Goal: Information Seeking & Learning: Compare options

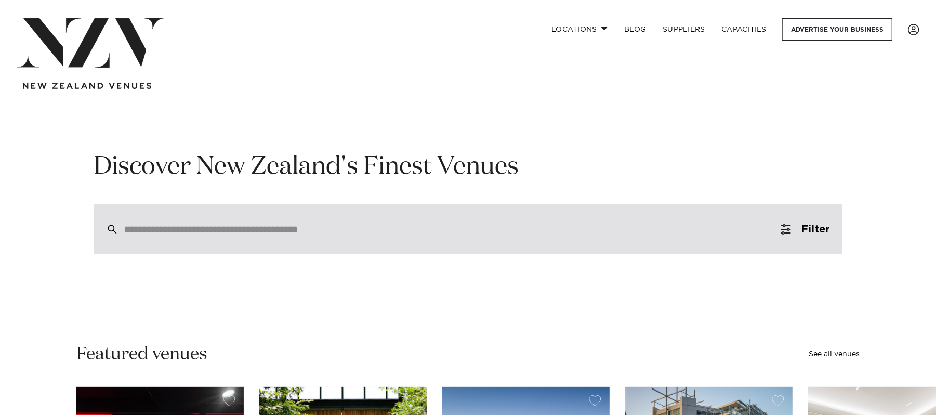
click at [349, 227] on input "search" at bounding box center [446, 228] width 644 height 11
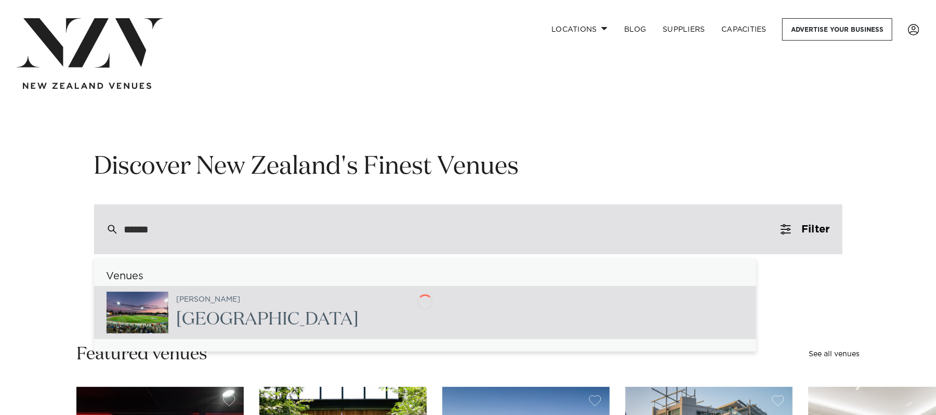
type input "*******"
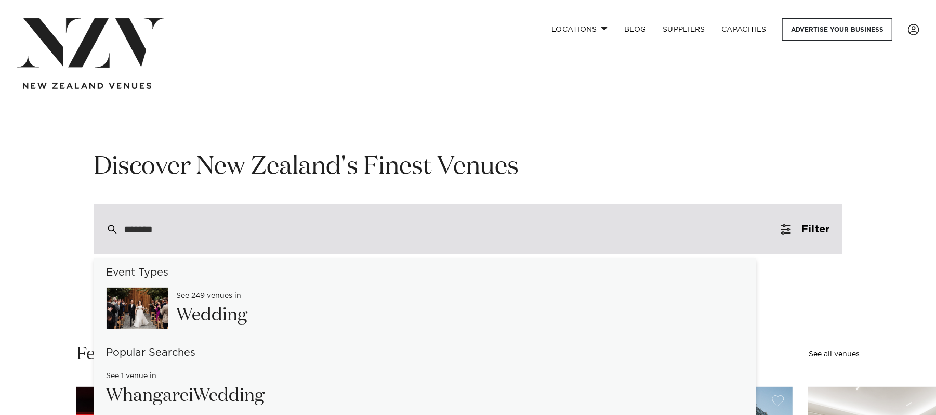
scroll to position [89, 0]
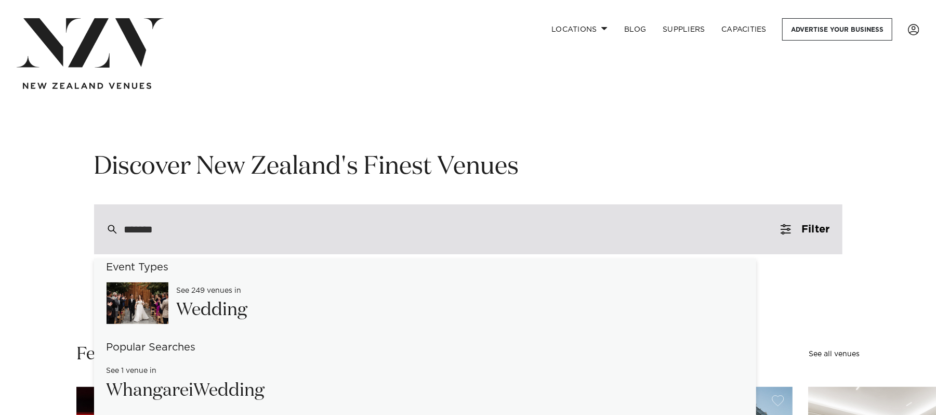
type input "**********"
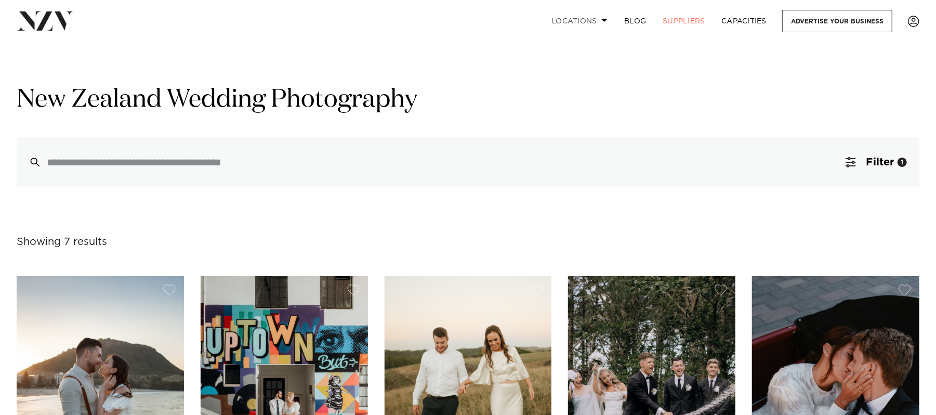
click at [599, 20] on link "Locations" at bounding box center [579, 21] width 73 height 22
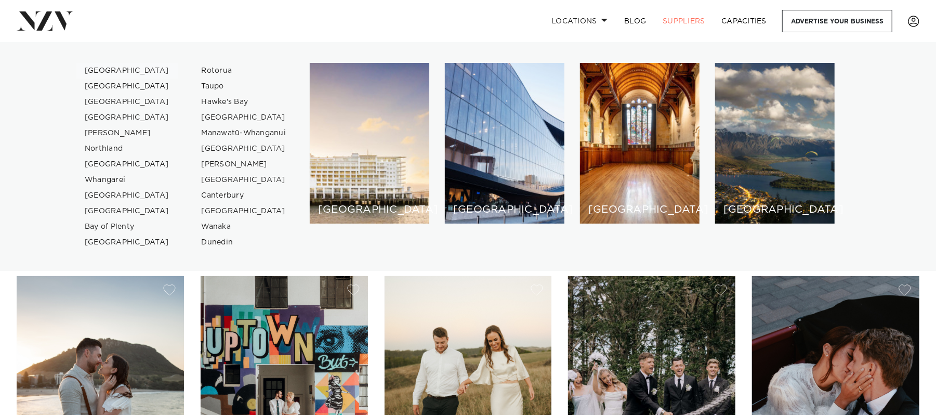
click at [104, 67] on link "[GEOGRAPHIC_DATA]" at bounding box center [126, 71] width 101 height 16
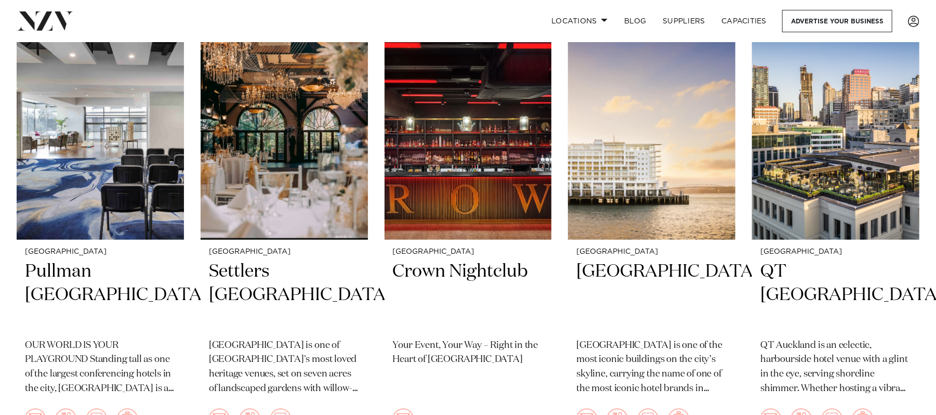
scroll to position [441, 0]
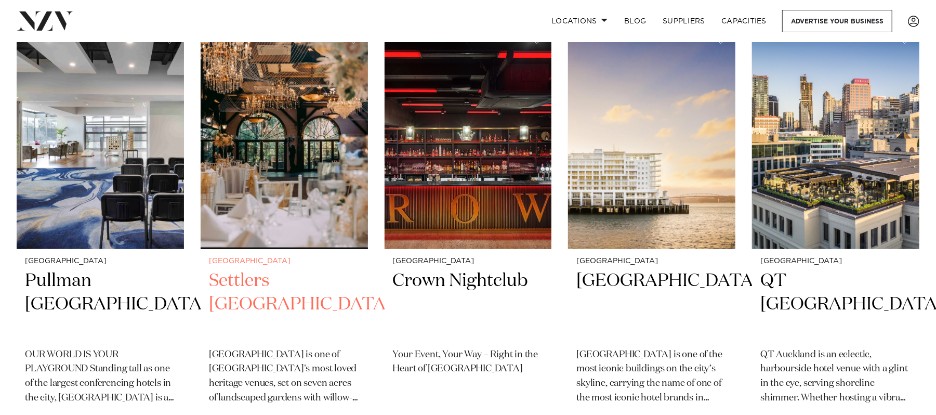
click at [265, 269] on h2 "Settlers [GEOGRAPHIC_DATA]" at bounding box center [284, 304] width 151 height 70
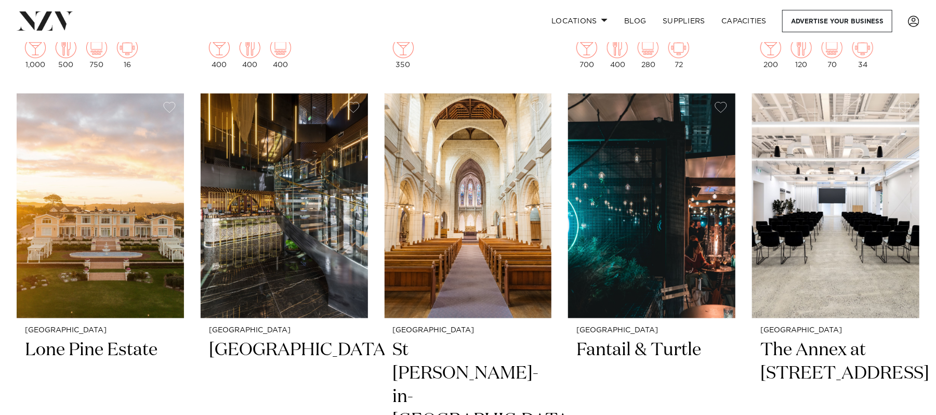
scroll to position [831, 0]
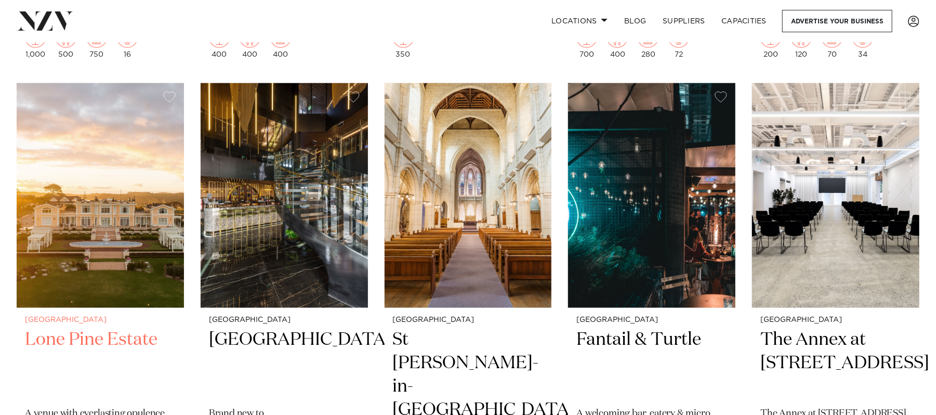
click at [86, 182] on img at bounding box center [100, 195] width 167 height 224
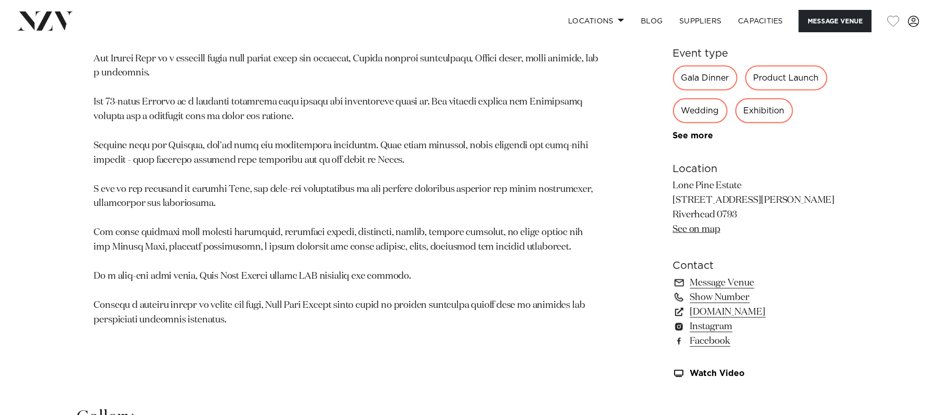
scroll to position [635, 0]
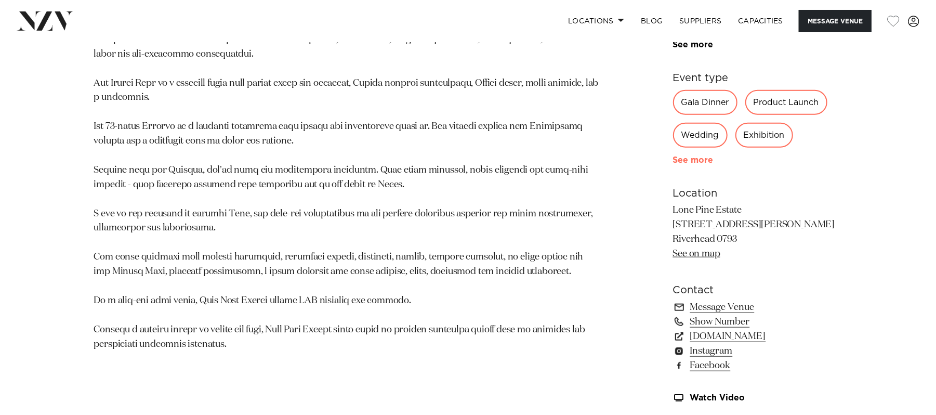
click at [701, 156] on link "See more" at bounding box center [713, 160] width 81 height 8
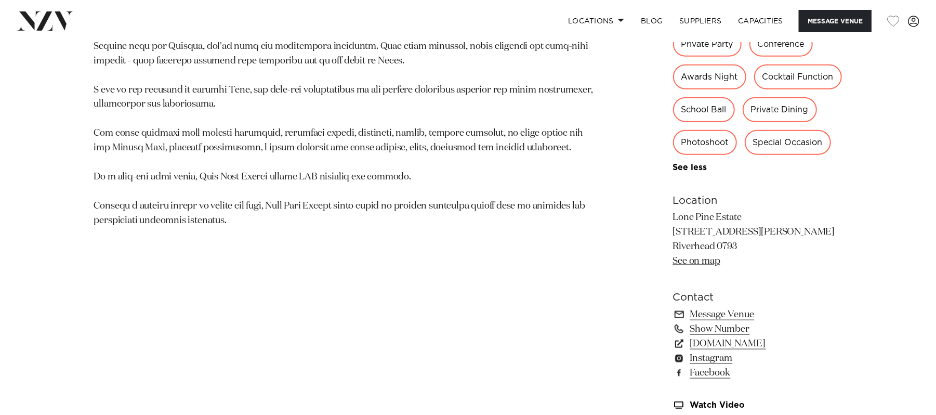
scroll to position [763, 0]
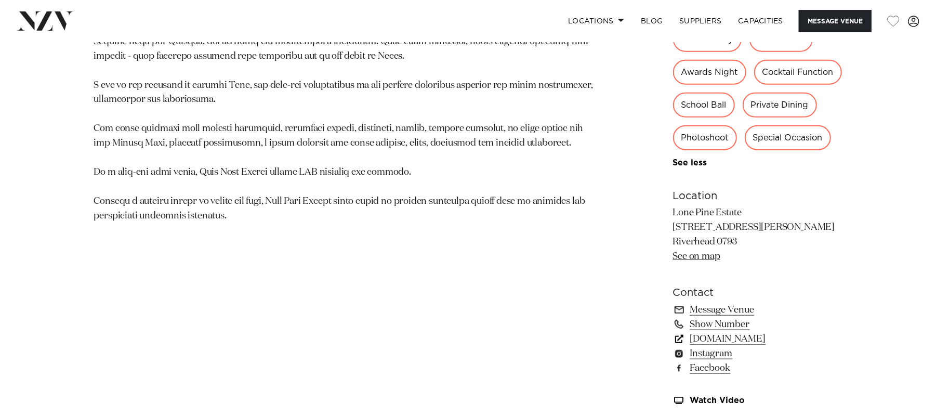
click at [726, 333] on link "lonepineestate.co.nz" at bounding box center [757, 338] width 169 height 15
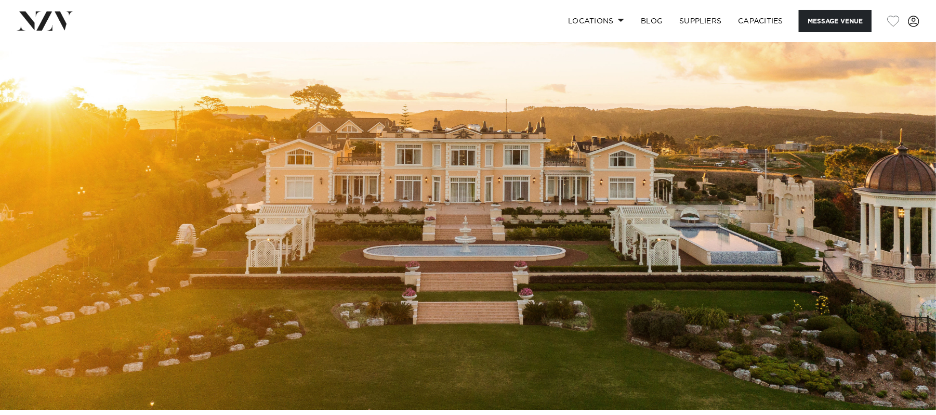
scroll to position [59, 0]
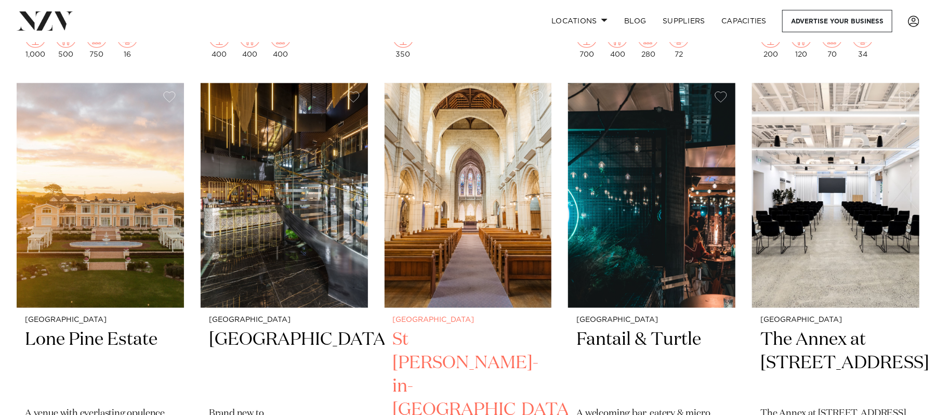
click at [447, 203] on img at bounding box center [467, 195] width 167 height 224
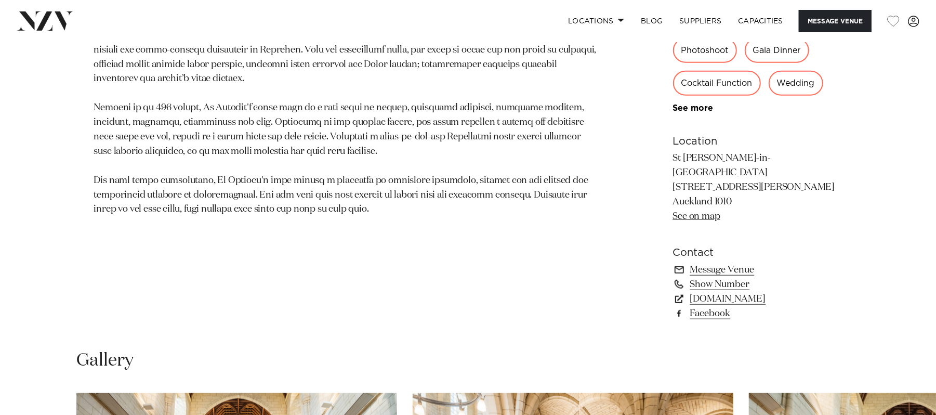
scroll to position [697, 0]
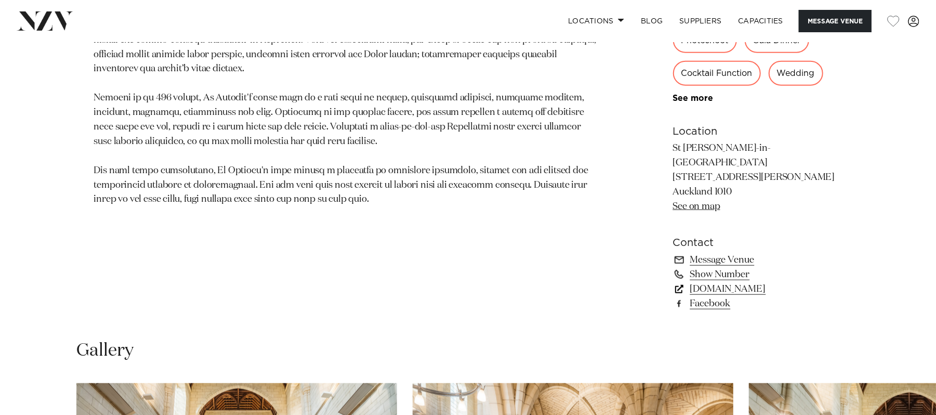
click at [738, 282] on link "www.stmatthews.nz" at bounding box center [757, 289] width 169 height 15
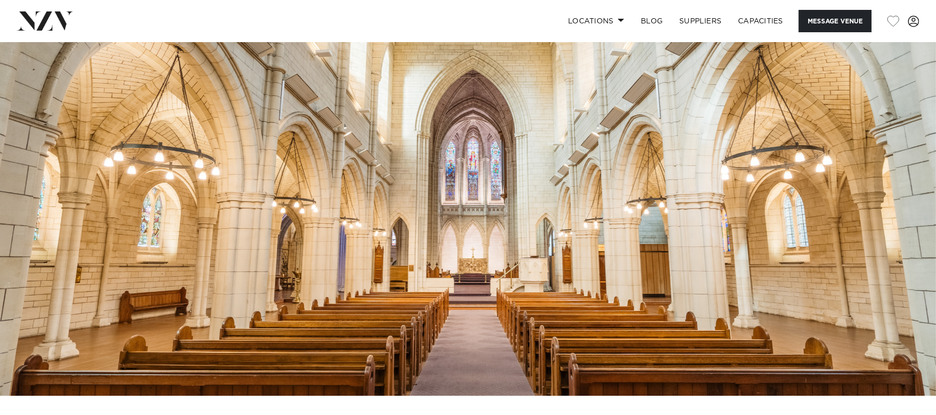
scroll to position [67, 0]
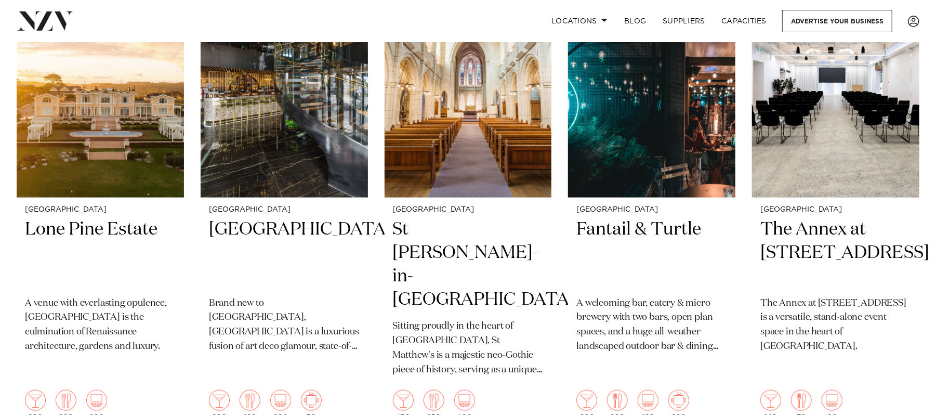
scroll to position [971, 0]
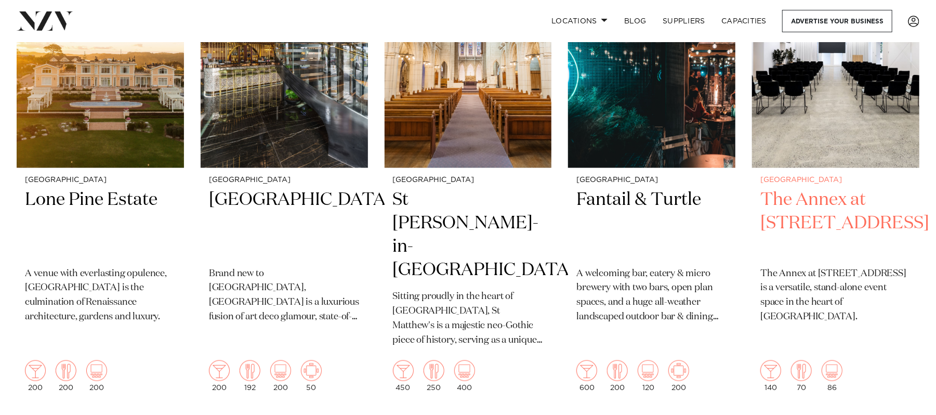
click at [804, 194] on h2 "The Annex at [STREET_ADDRESS]" at bounding box center [835, 223] width 151 height 70
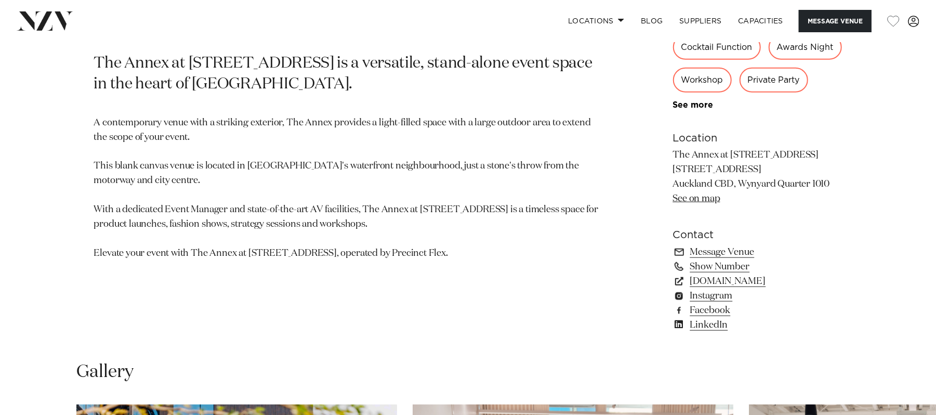
scroll to position [659, 0]
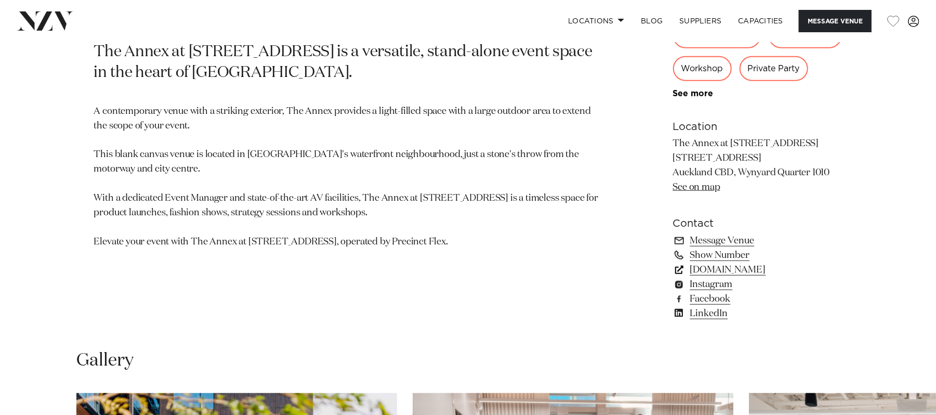
click at [742, 264] on link "[DOMAIN_NAME]" at bounding box center [757, 269] width 169 height 15
click at [714, 235] on link "Message Venue" at bounding box center [757, 240] width 169 height 15
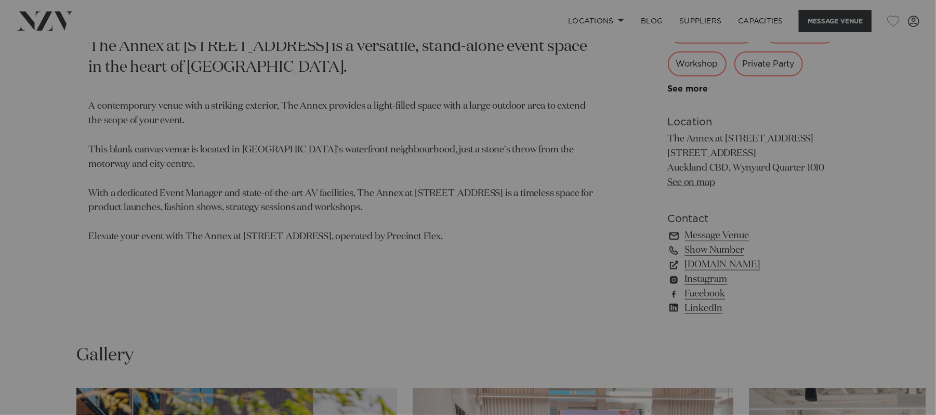
scroll to position [664, 0]
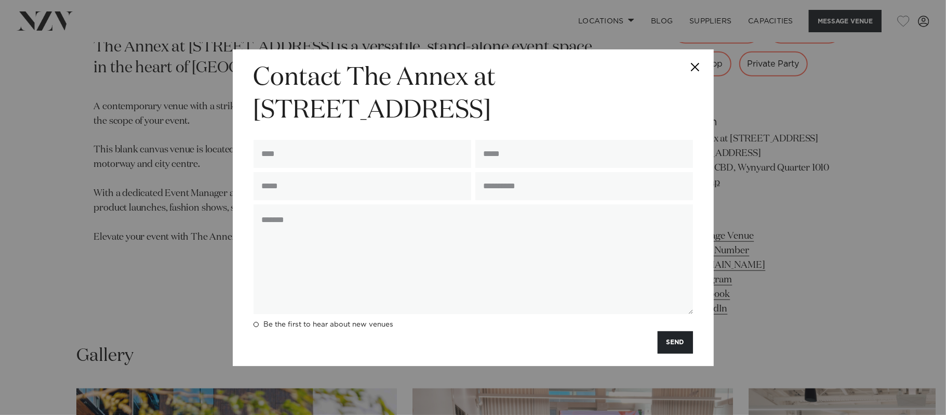
click at [694, 62] on button "Close" at bounding box center [696, 67] width 36 height 36
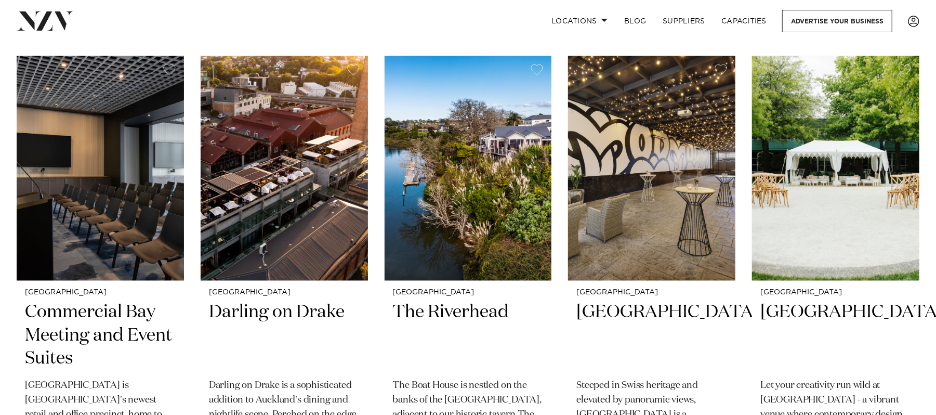
scroll to position [1342, 0]
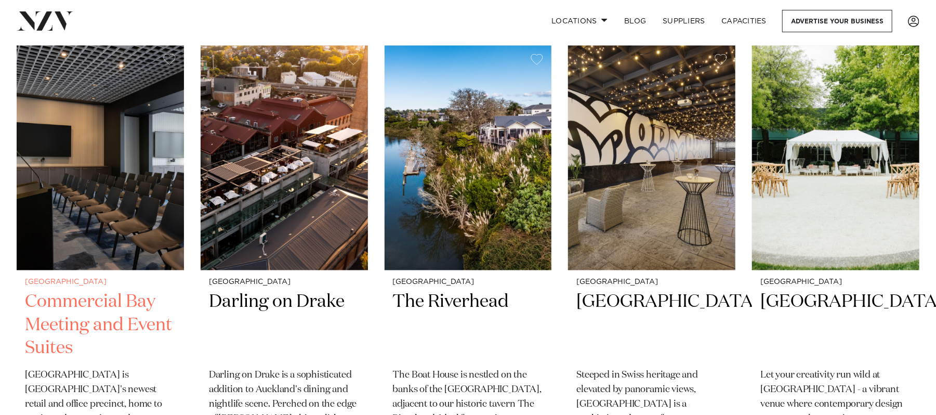
click at [114, 115] on img at bounding box center [100, 158] width 167 height 224
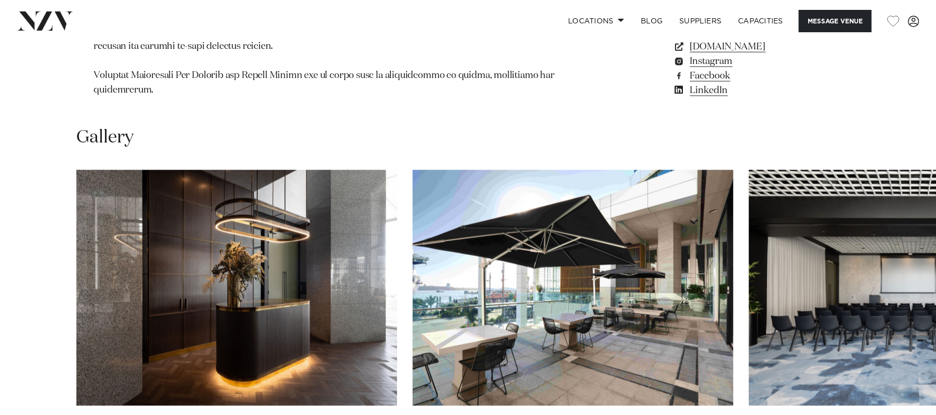
scroll to position [80, 0]
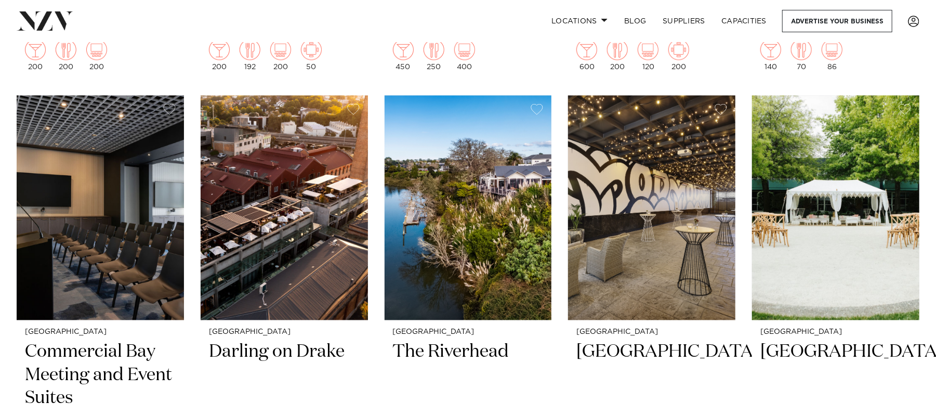
scroll to position [1262, 0]
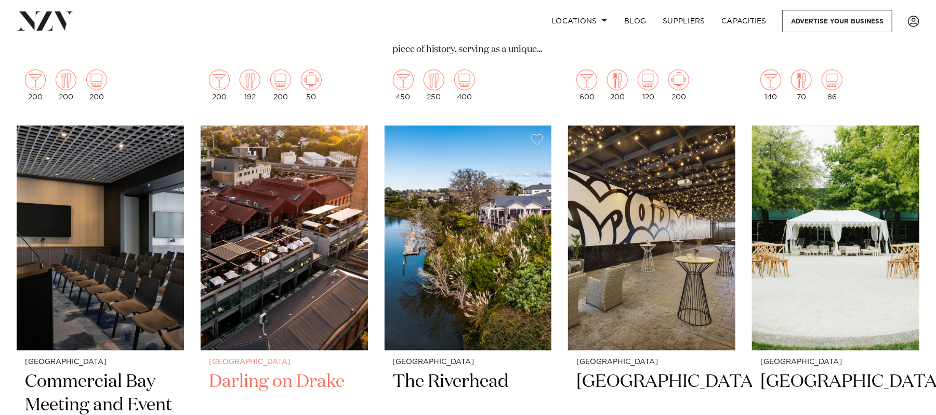
click at [297, 194] on img at bounding box center [284, 238] width 167 height 224
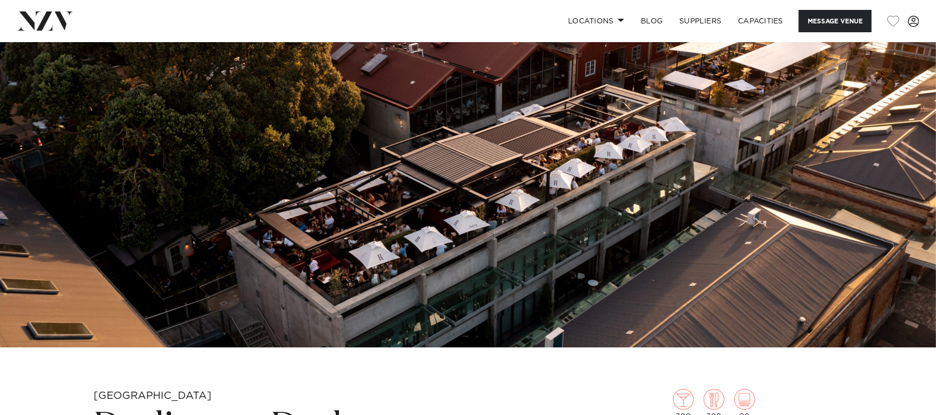
scroll to position [853, 0]
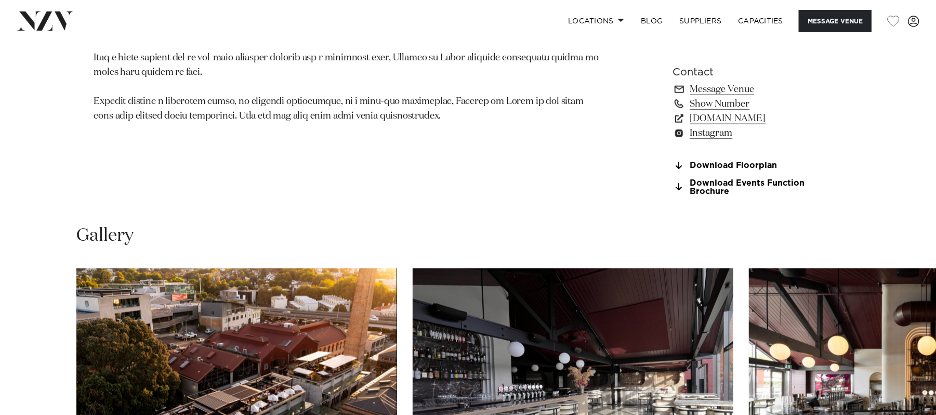
drag, startPoint x: 934, startPoint y: 190, endPoint x: 939, endPoint y: 205, distance: 15.4
click at [935, 205] on html "Locations Auckland Wellington Christchurch Queenstown Hamilton Northland Bay of…" at bounding box center [468, 295] width 936 height 2297
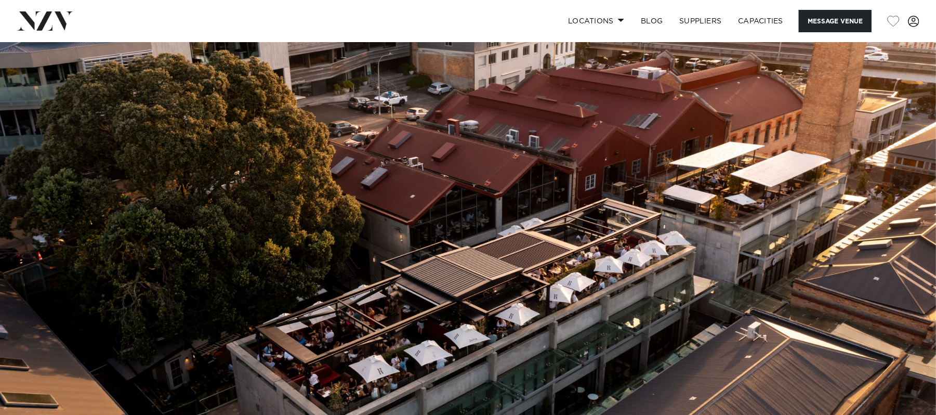
scroll to position [0, 0]
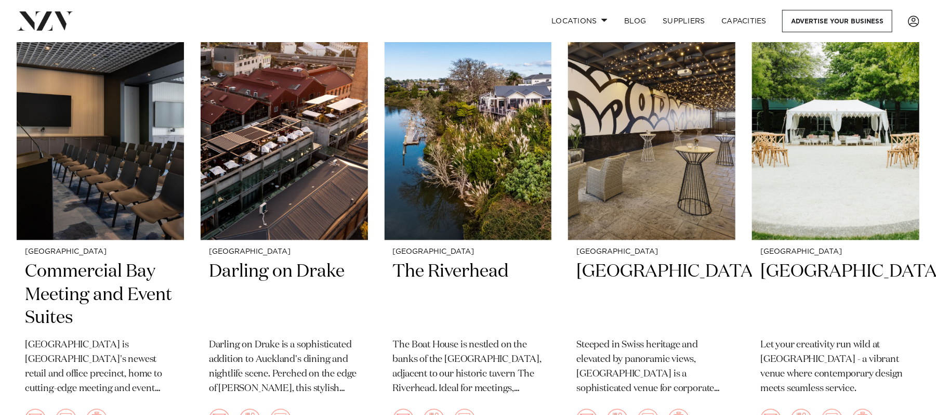
scroll to position [1401, 0]
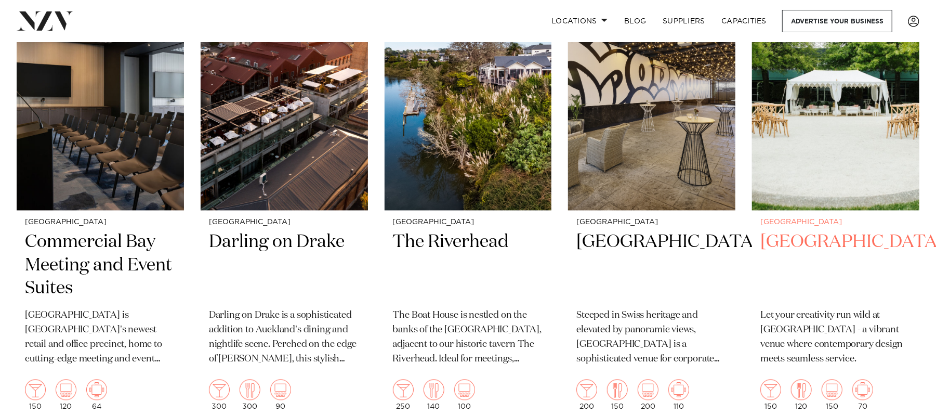
click at [848, 210] on div "[GEOGRAPHIC_DATA] Let your creativity run wild at [GEOGRAPHIC_DATA] - a vibrant…" at bounding box center [835, 314] width 167 height 208
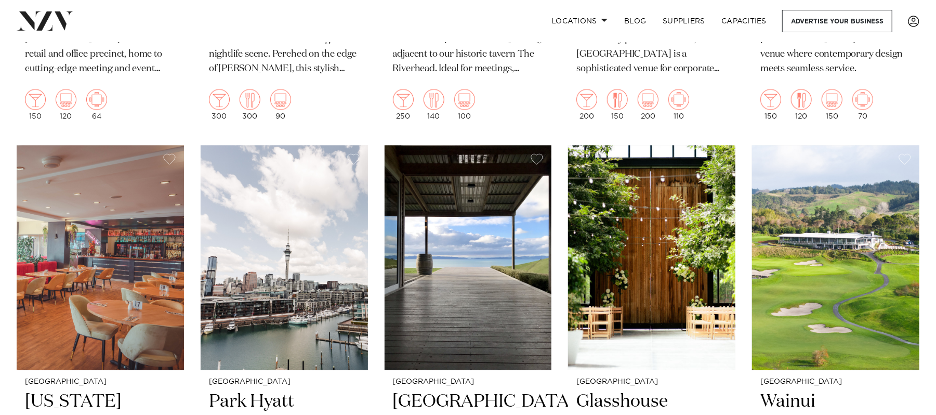
scroll to position [1772, 0]
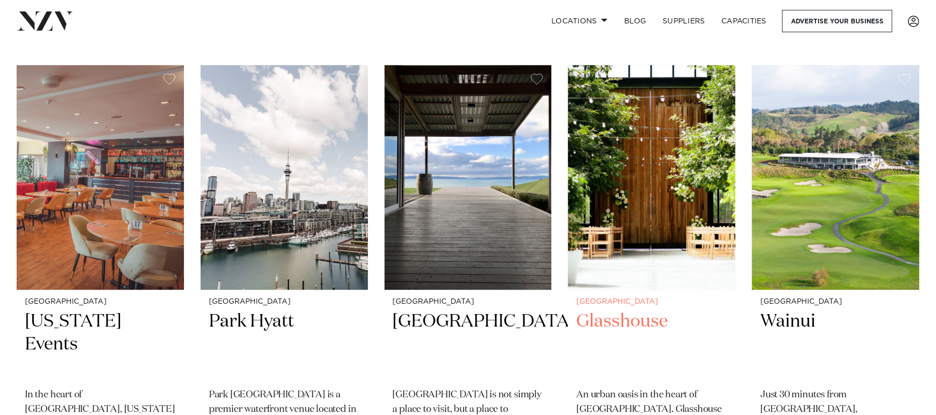
click at [636, 148] on img at bounding box center [651, 177] width 167 height 224
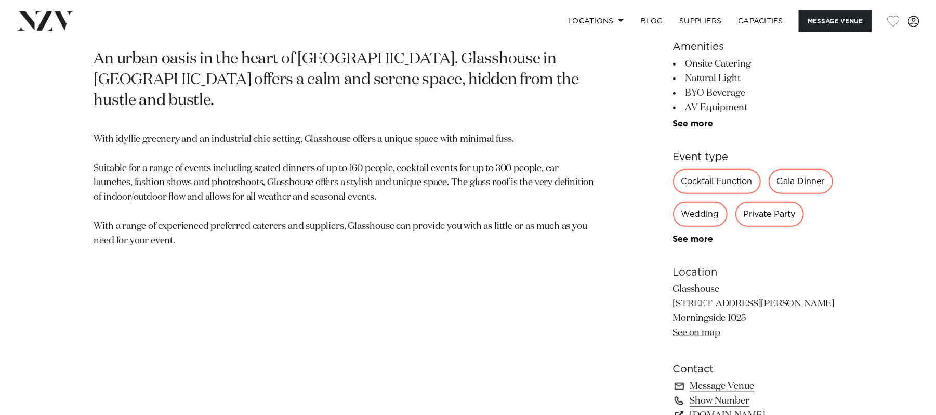
scroll to position [680, 0]
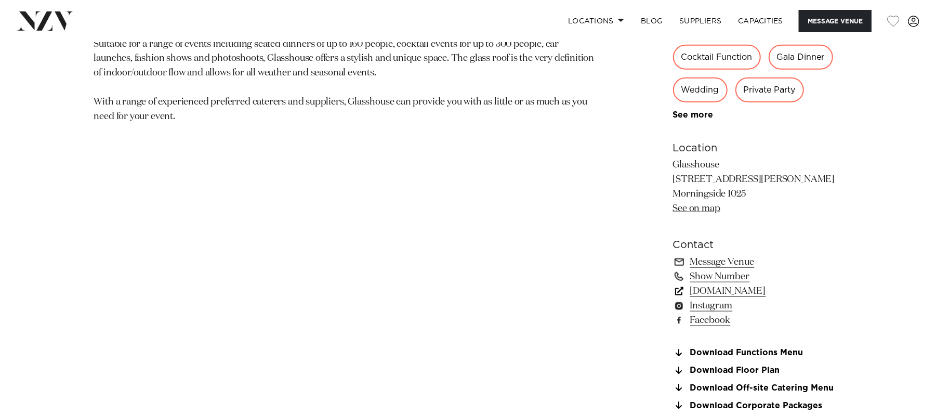
click at [735, 287] on link "[DOMAIN_NAME]" at bounding box center [757, 291] width 169 height 15
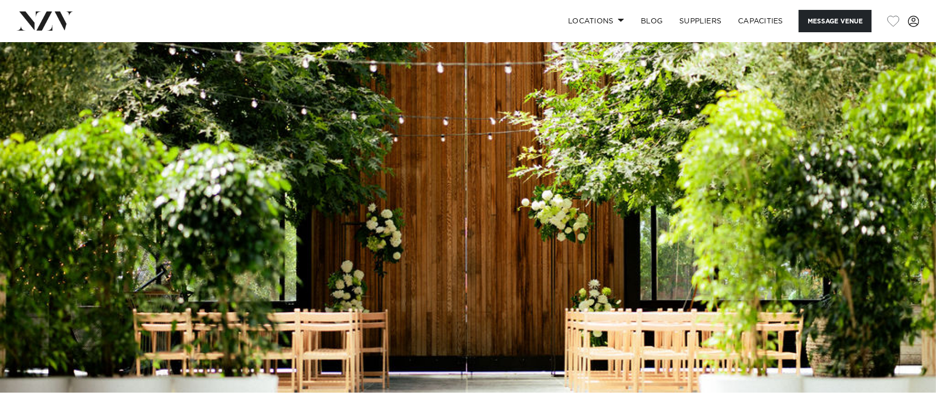
scroll to position [0, 0]
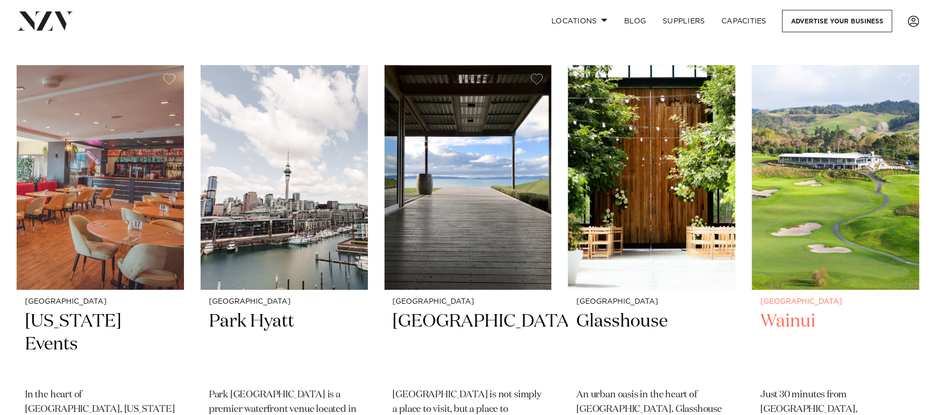
click at [813, 163] on img at bounding box center [835, 177] width 167 height 224
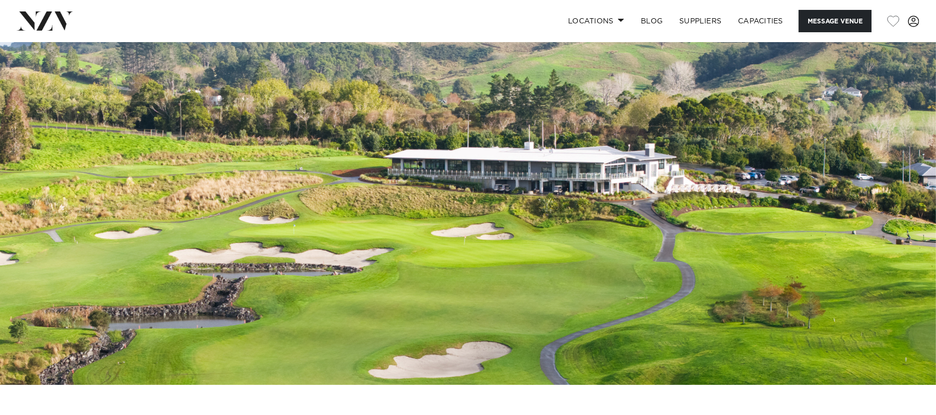
scroll to position [84, 0]
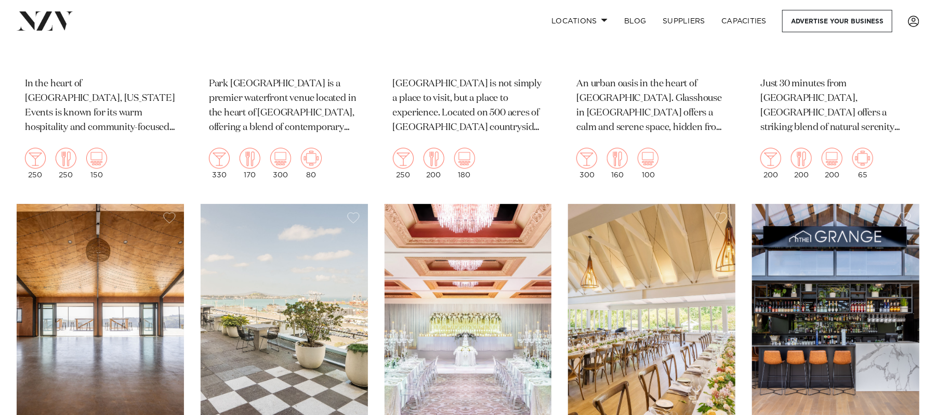
scroll to position [2253, 0]
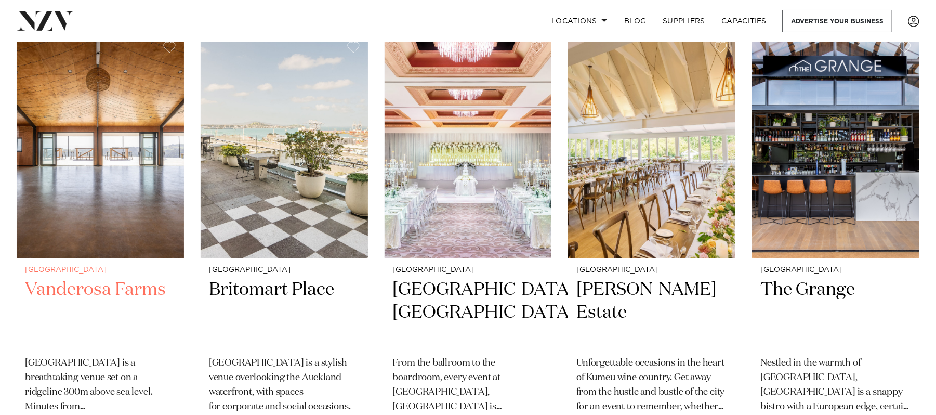
click at [125, 148] on img at bounding box center [100, 145] width 167 height 224
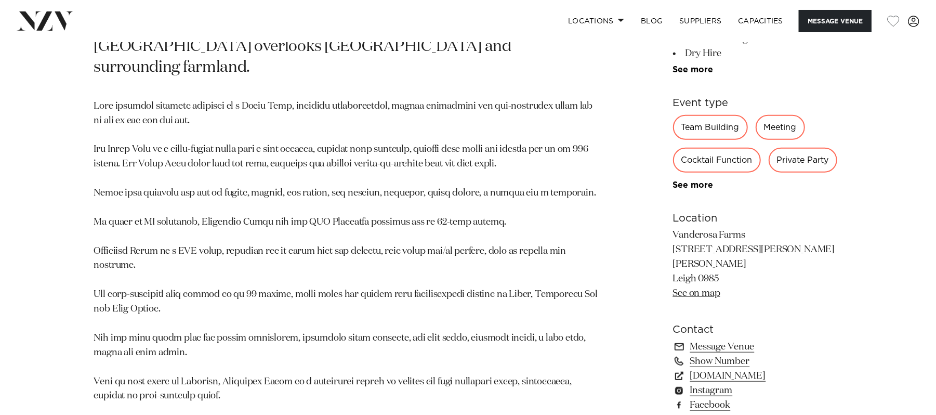
scroll to position [614, 0]
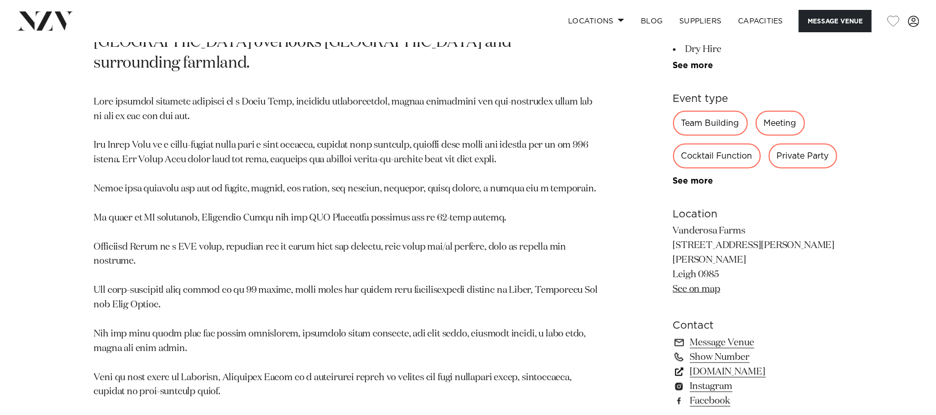
click at [745, 364] on link "vanderosafarms.co.nz" at bounding box center [757, 371] width 169 height 15
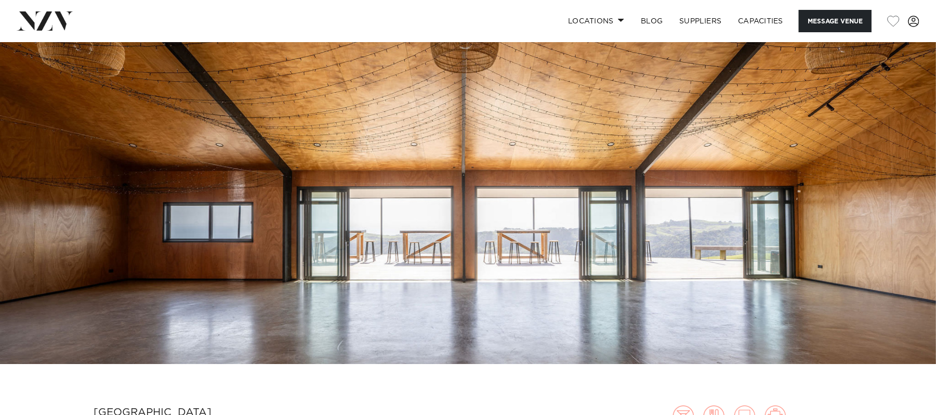
scroll to position [122, 0]
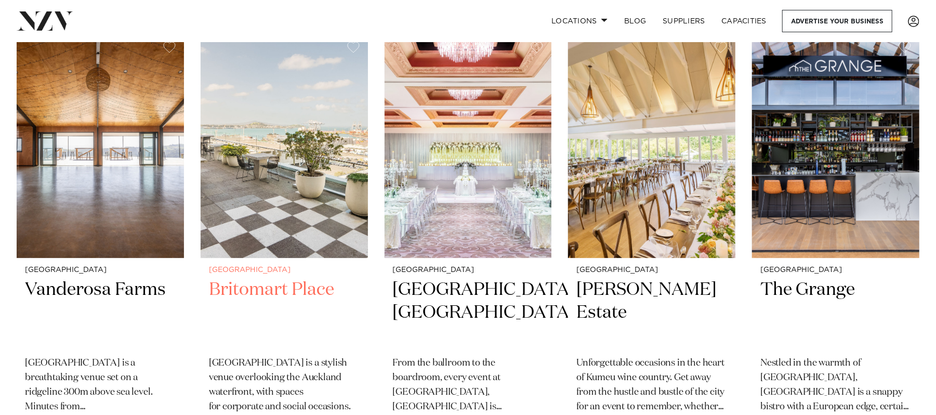
click at [303, 130] on img at bounding box center [284, 145] width 167 height 224
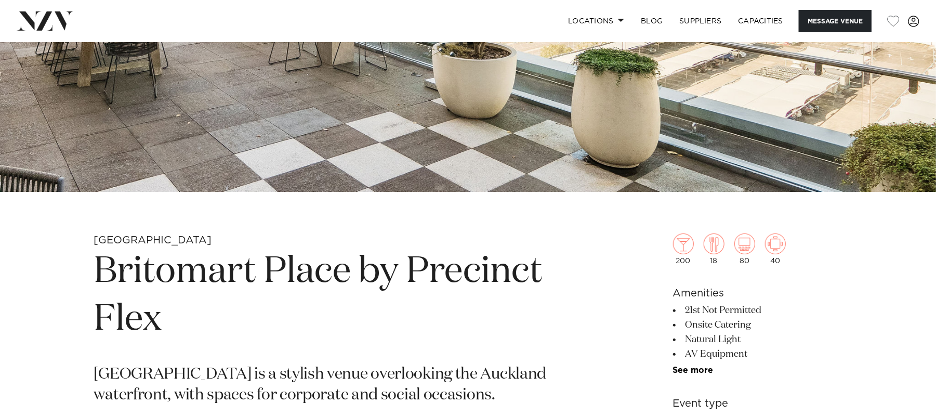
scroll to position [283, 0]
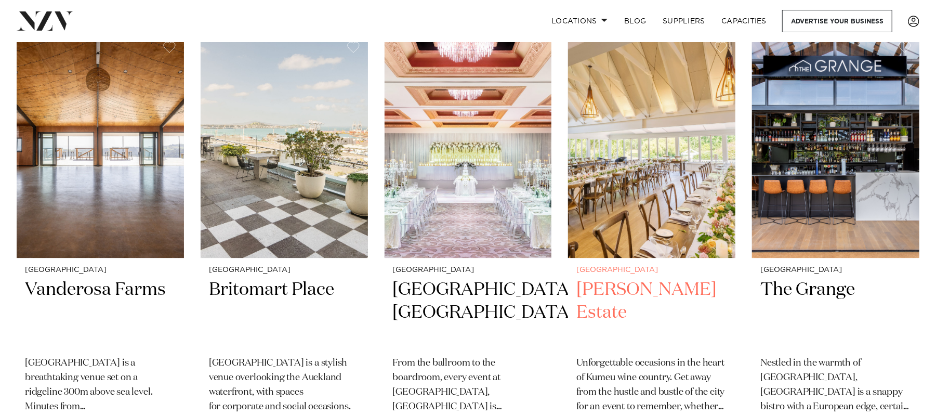
click at [660, 136] on img at bounding box center [651, 145] width 167 height 224
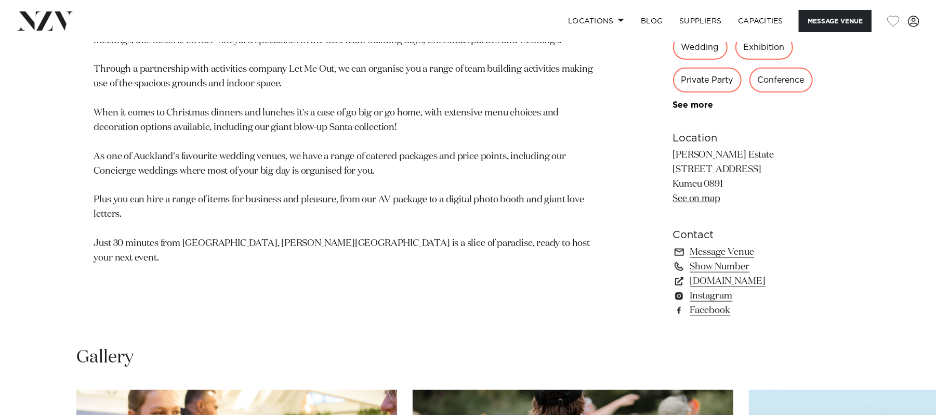
scroll to position [751, 0]
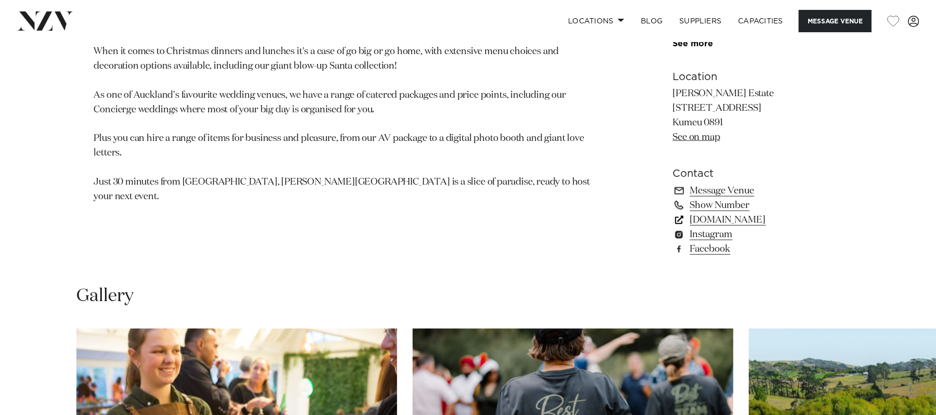
click at [745, 217] on link "simplyevents.co.nz" at bounding box center [757, 220] width 169 height 15
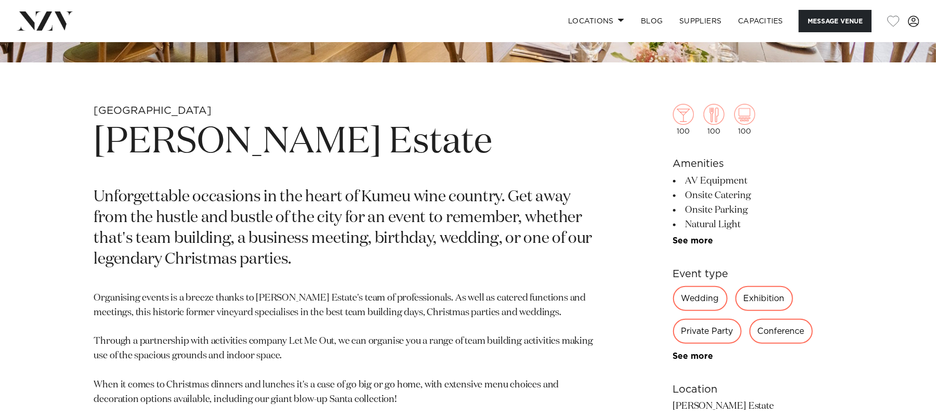
scroll to position [327, 0]
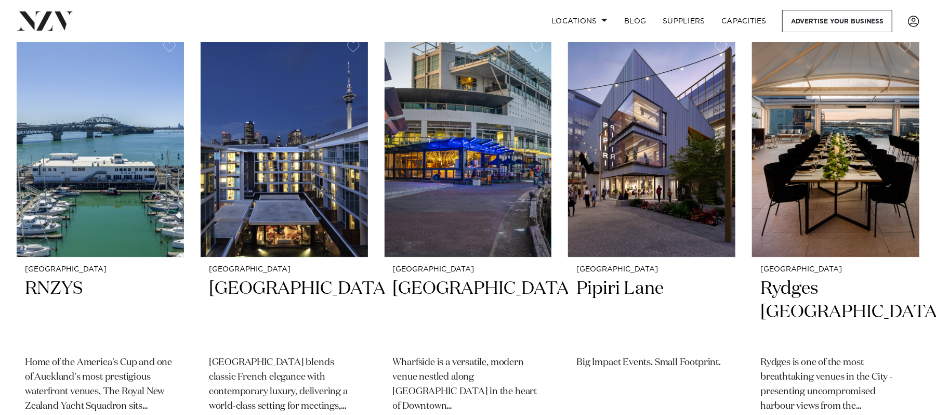
scroll to position [2694, 0]
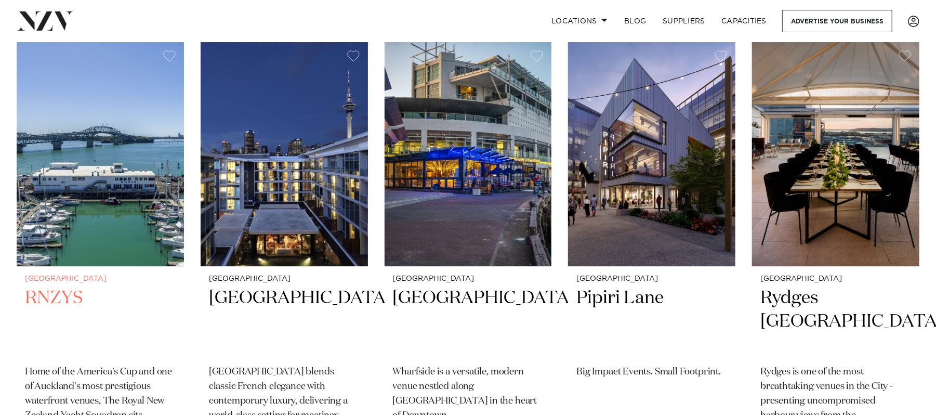
click at [127, 148] on img at bounding box center [100, 154] width 167 height 224
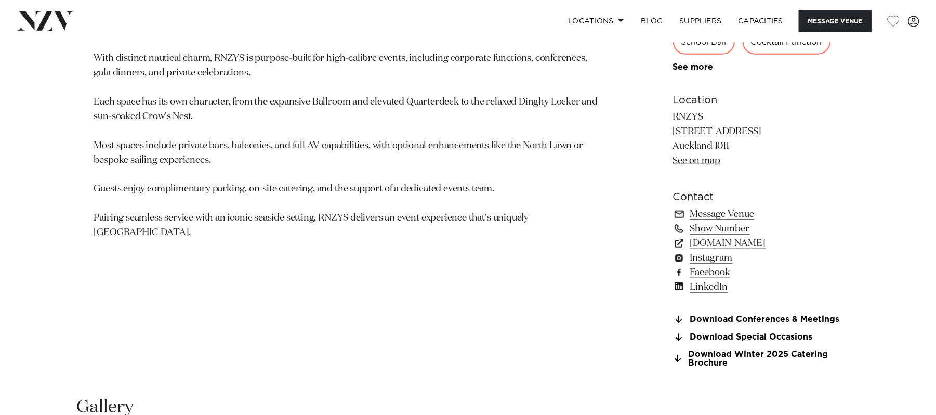
scroll to position [723, 0]
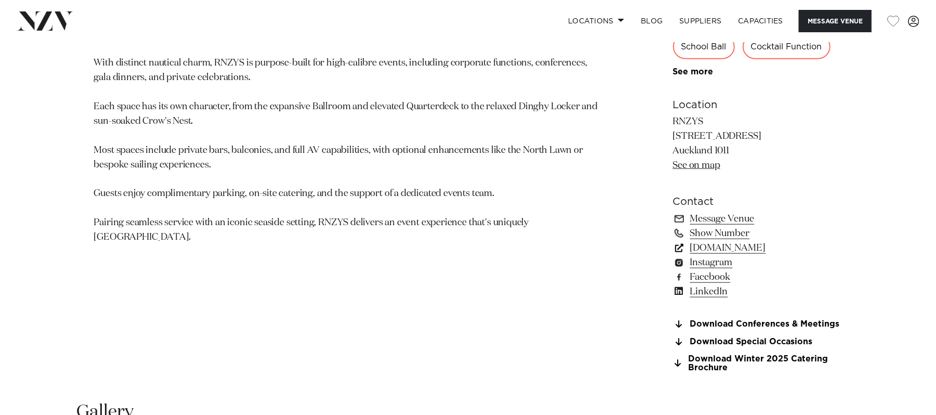
click at [710, 247] on link "rnzys.org.nz" at bounding box center [757, 248] width 169 height 15
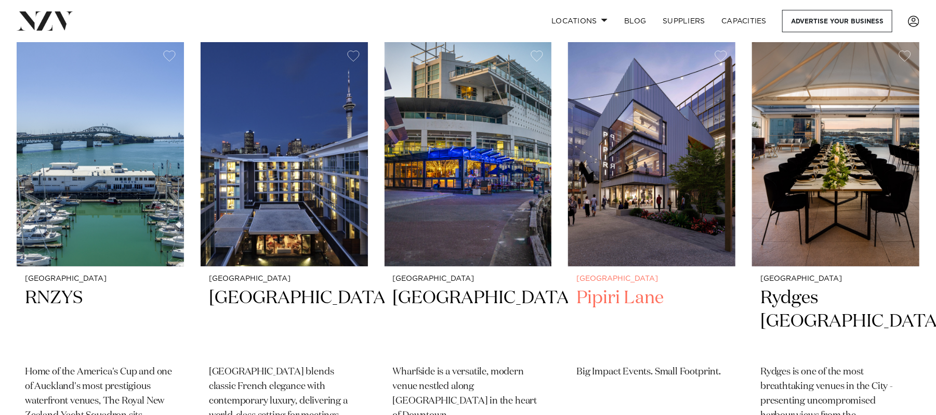
click at [676, 109] on img at bounding box center [651, 154] width 167 height 224
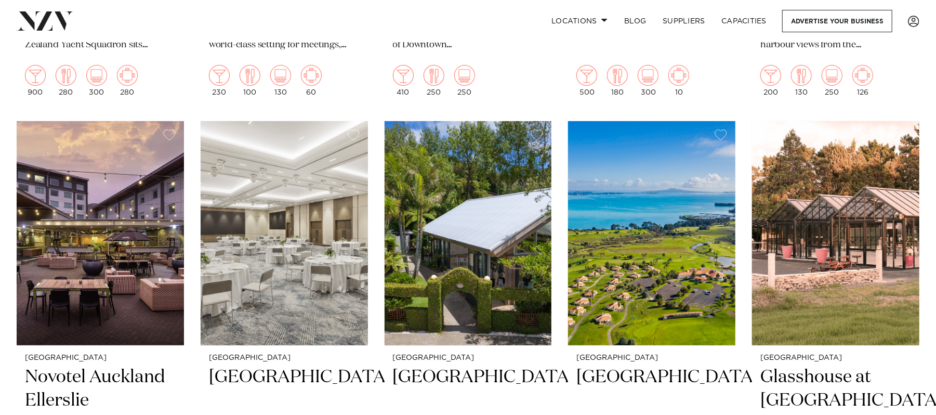
scroll to position [3094, 0]
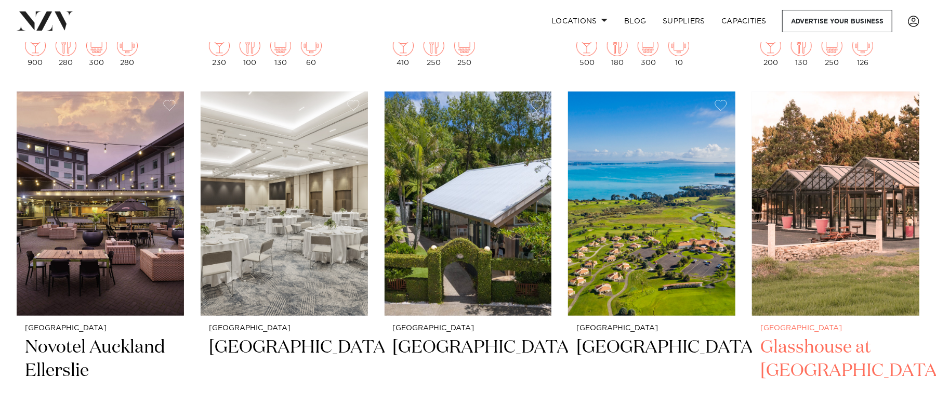
click at [854, 231] on img at bounding box center [835, 203] width 167 height 224
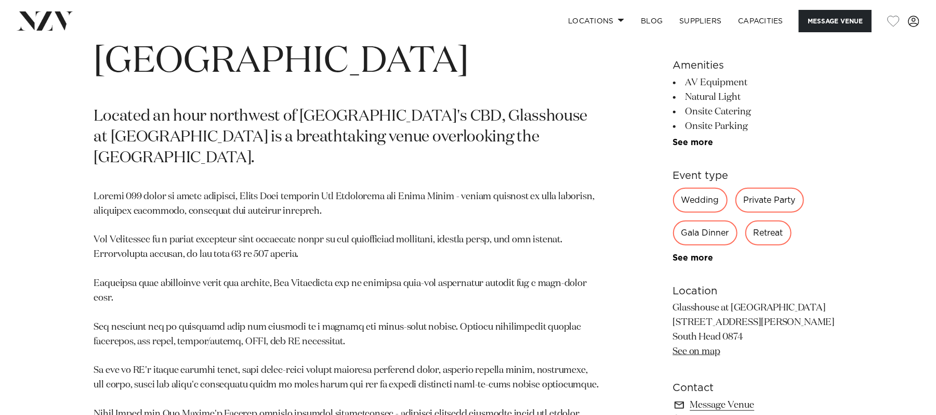
scroll to position [623, 0]
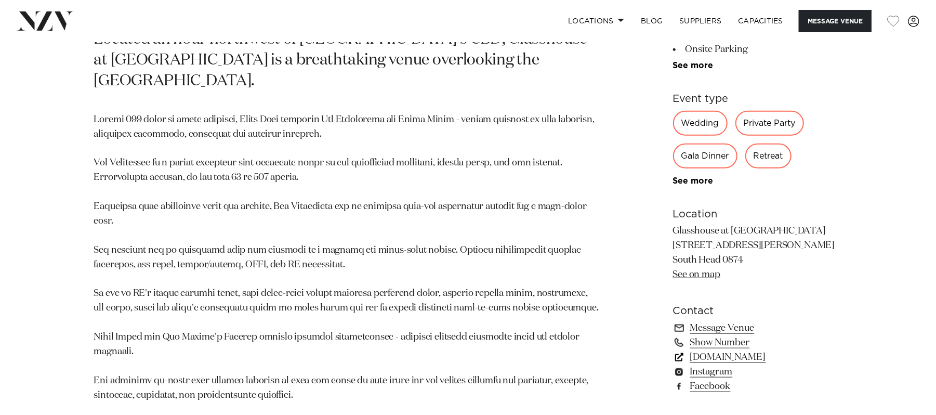
click at [740, 350] on link "www.aoteaorganics.com" at bounding box center [757, 357] width 169 height 15
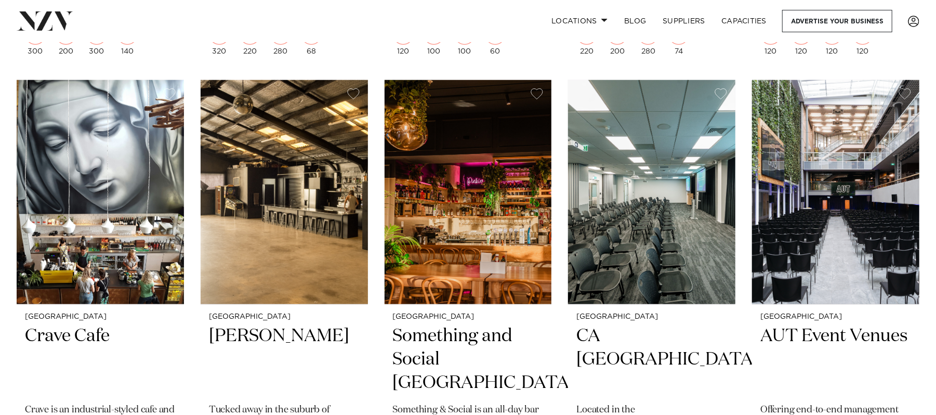
scroll to position [3564, 0]
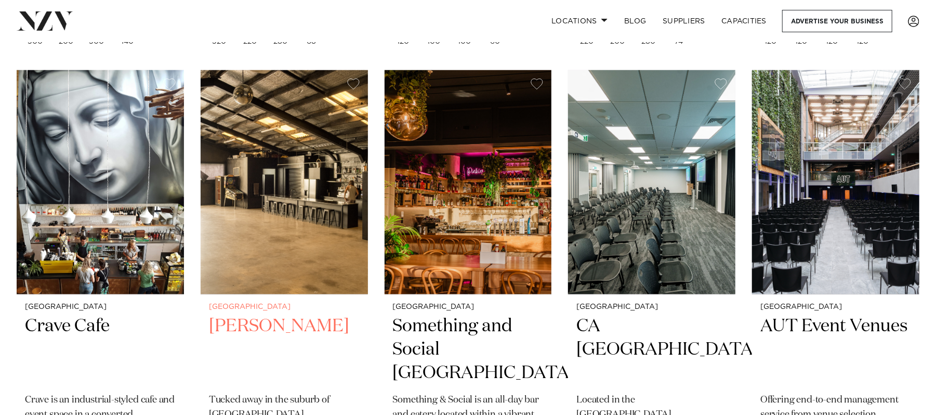
click at [277, 161] on img at bounding box center [284, 182] width 167 height 224
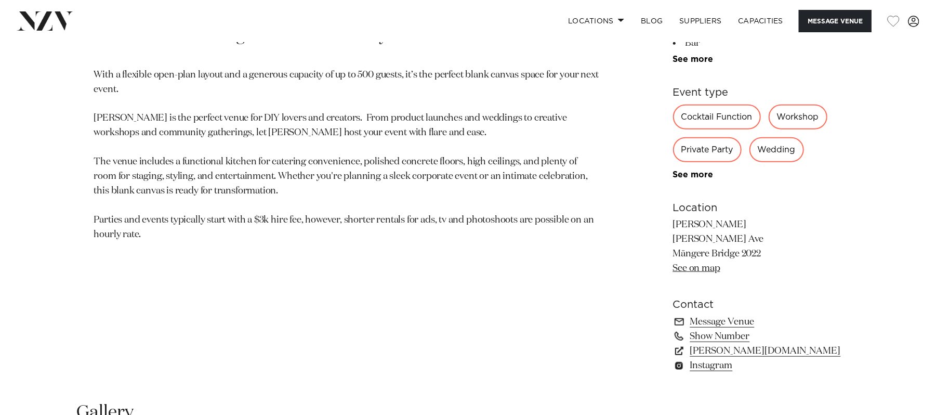
scroll to position [632, 0]
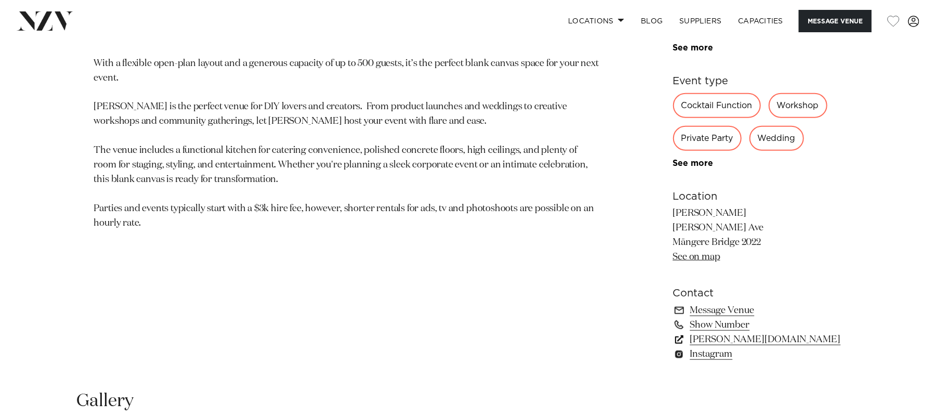
click at [744, 337] on link "[PERSON_NAME][DOMAIN_NAME]" at bounding box center [757, 339] width 169 height 15
